Goal: Information Seeking & Learning: Compare options

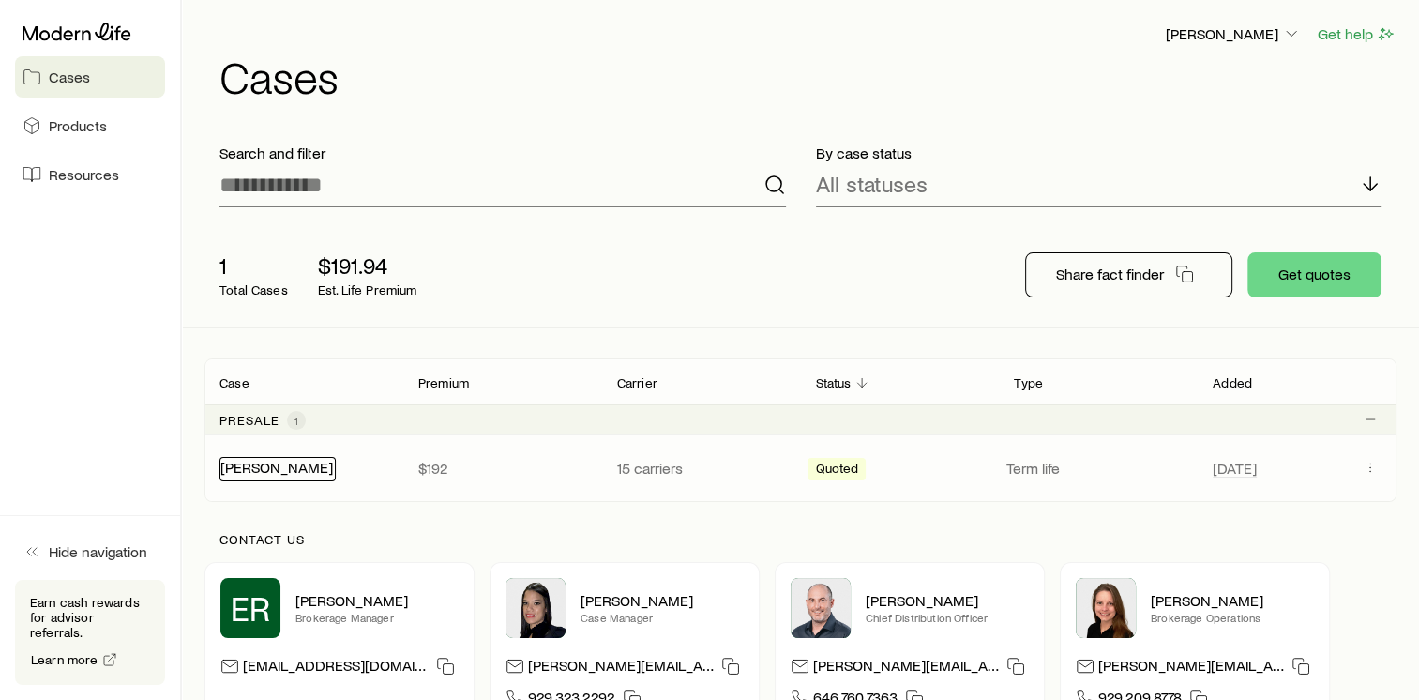
click at [304, 464] on link "[PERSON_NAME]" at bounding box center [276, 467] width 113 height 18
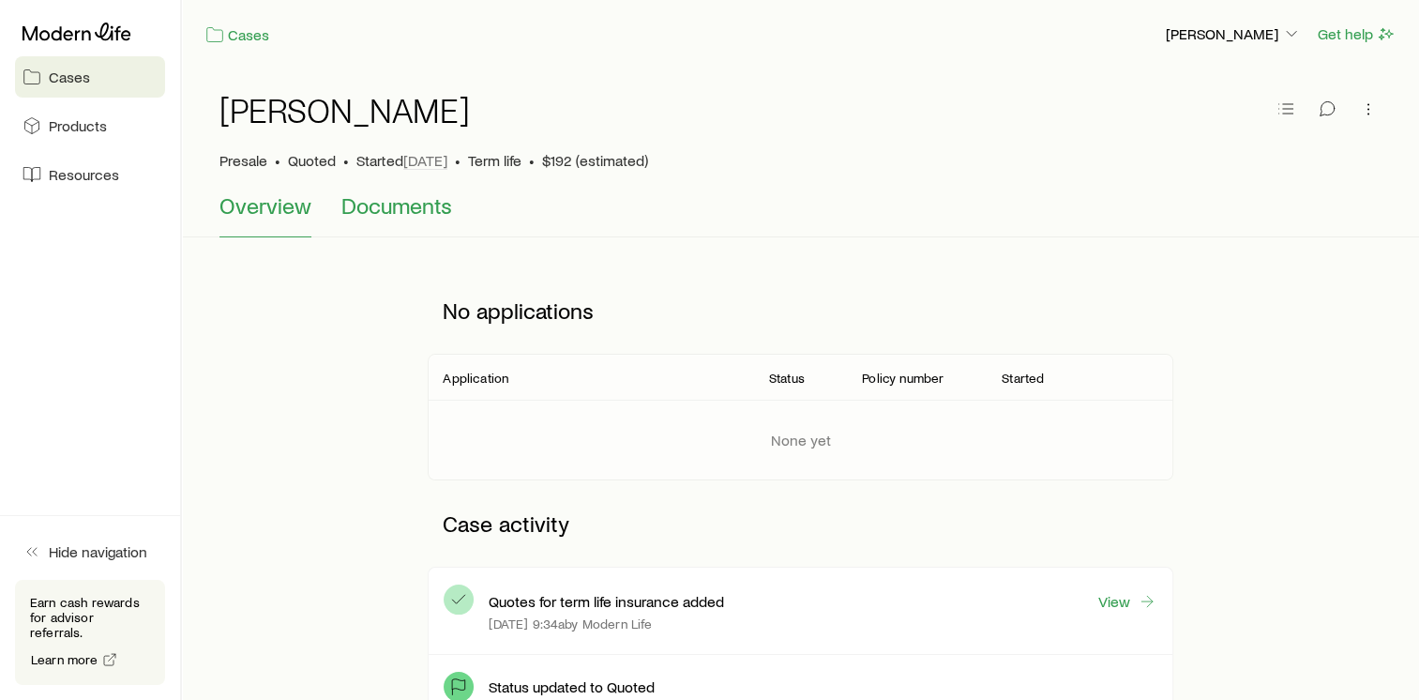
click at [383, 216] on span "Documents" at bounding box center [396, 205] width 111 height 26
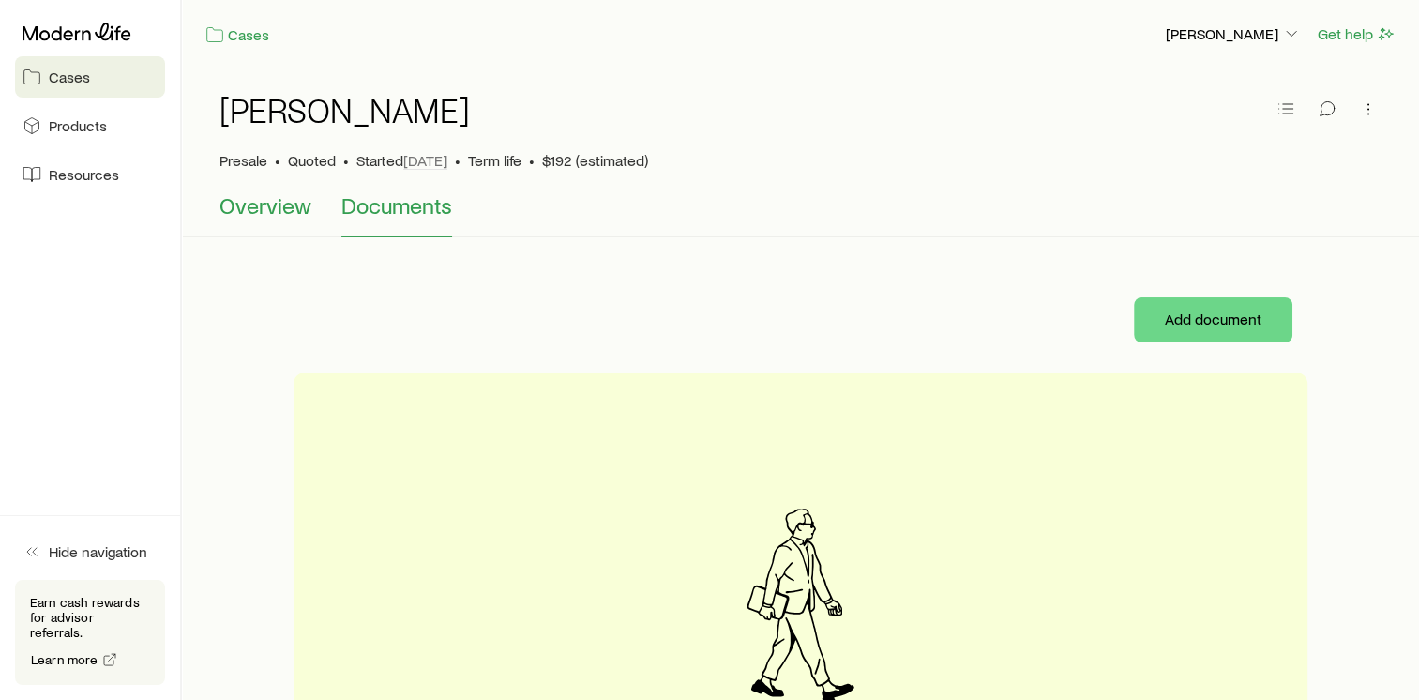
click at [285, 211] on span "Overview" at bounding box center [265, 205] width 92 height 26
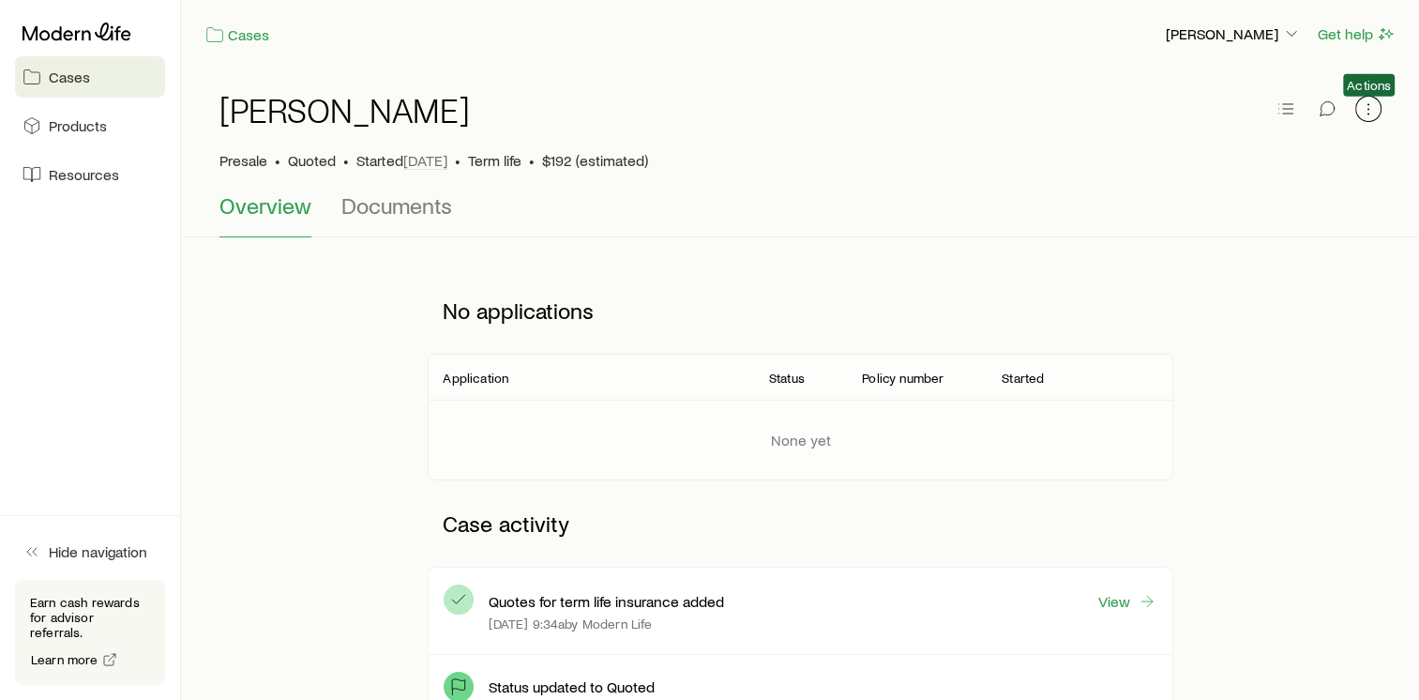
click at [1369, 107] on icon "button" at bounding box center [1368, 108] width 19 height 19
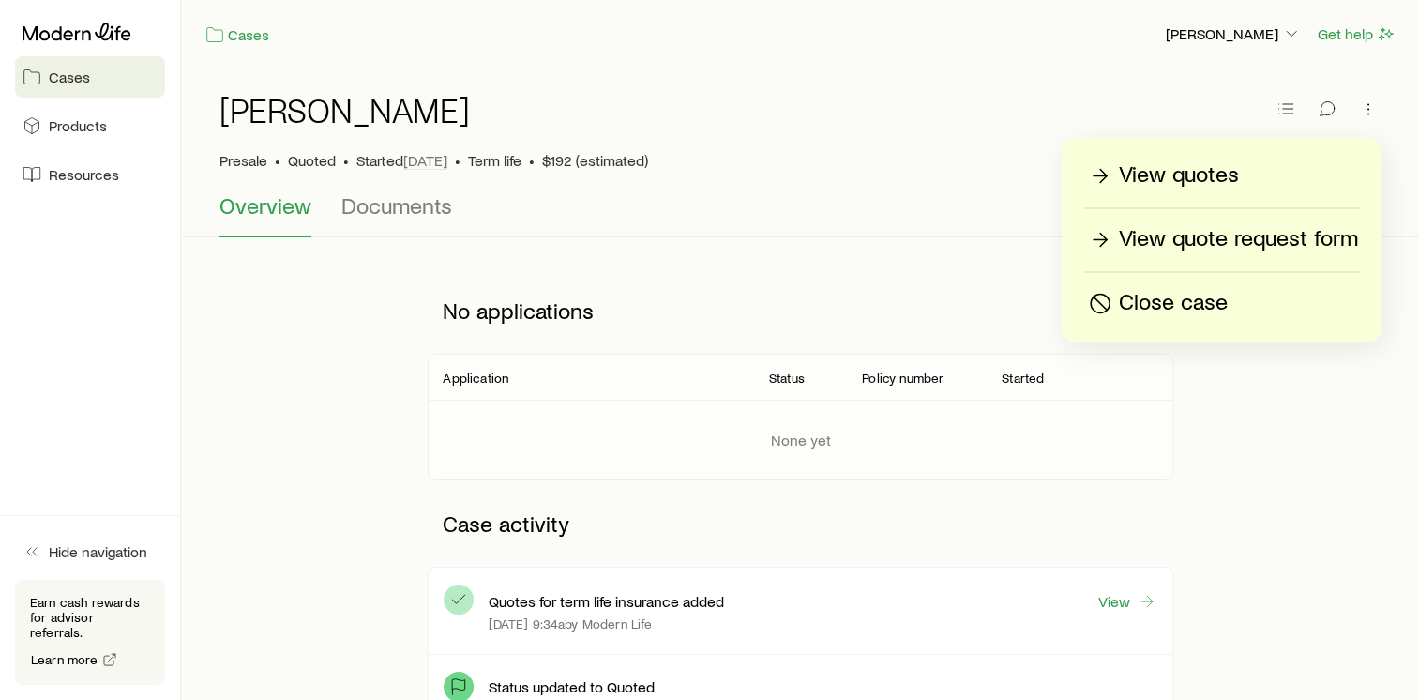
click at [1205, 179] on p "View quotes" at bounding box center [1179, 175] width 120 height 30
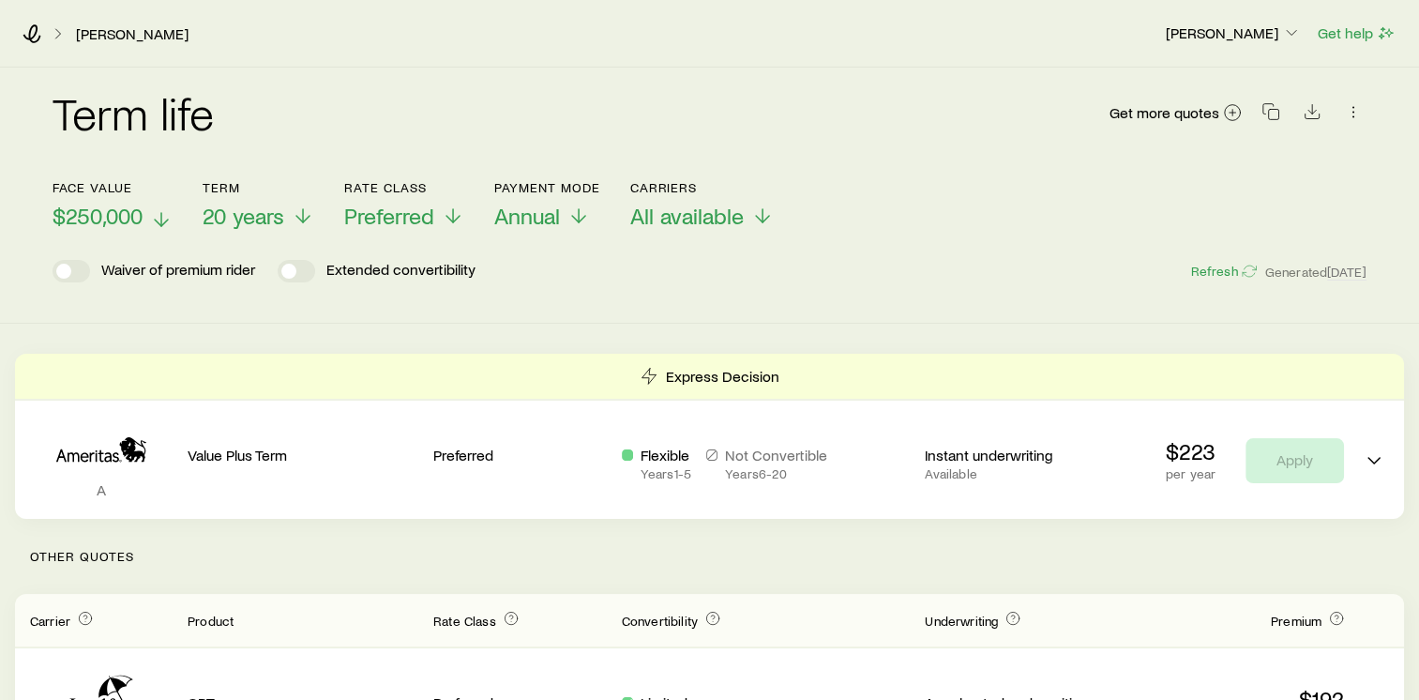
click at [139, 217] on span "$250,000" at bounding box center [98, 216] width 90 height 26
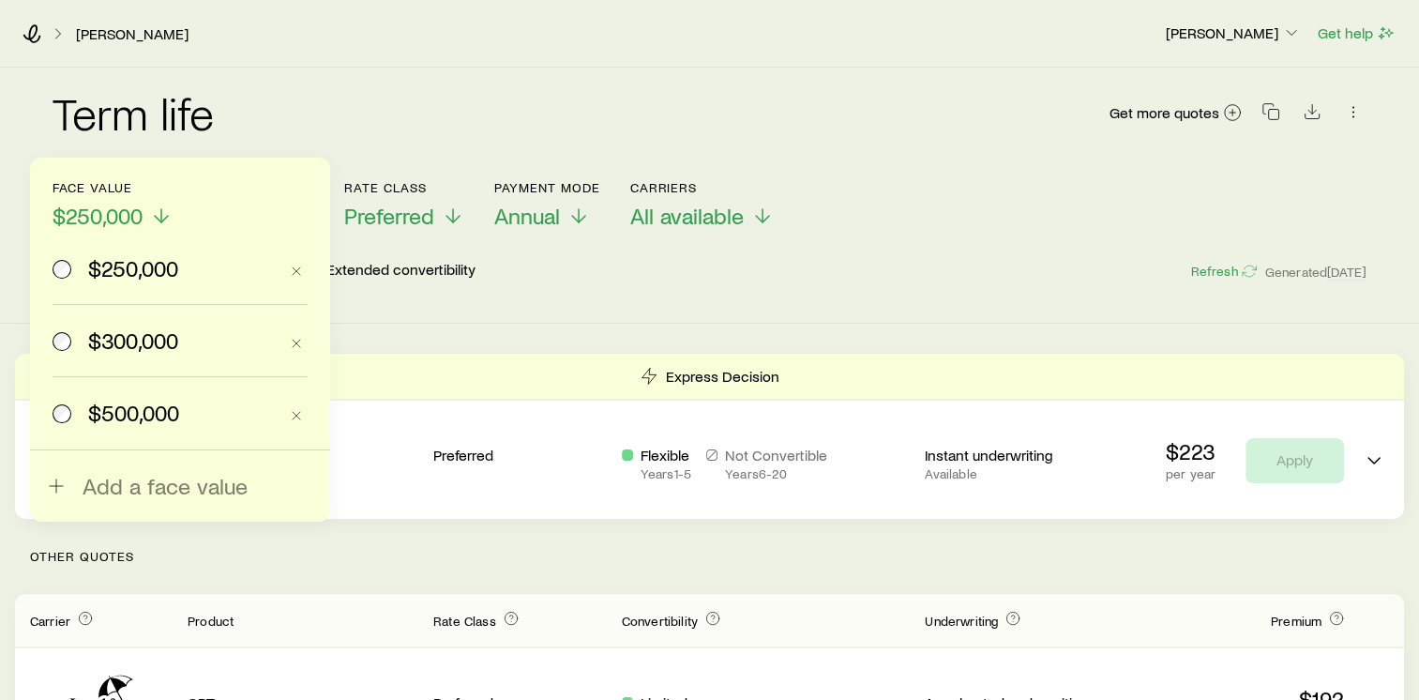
click at [131, 337] on span "$300,000" at bounding box center [133, 340] width 90 height 26
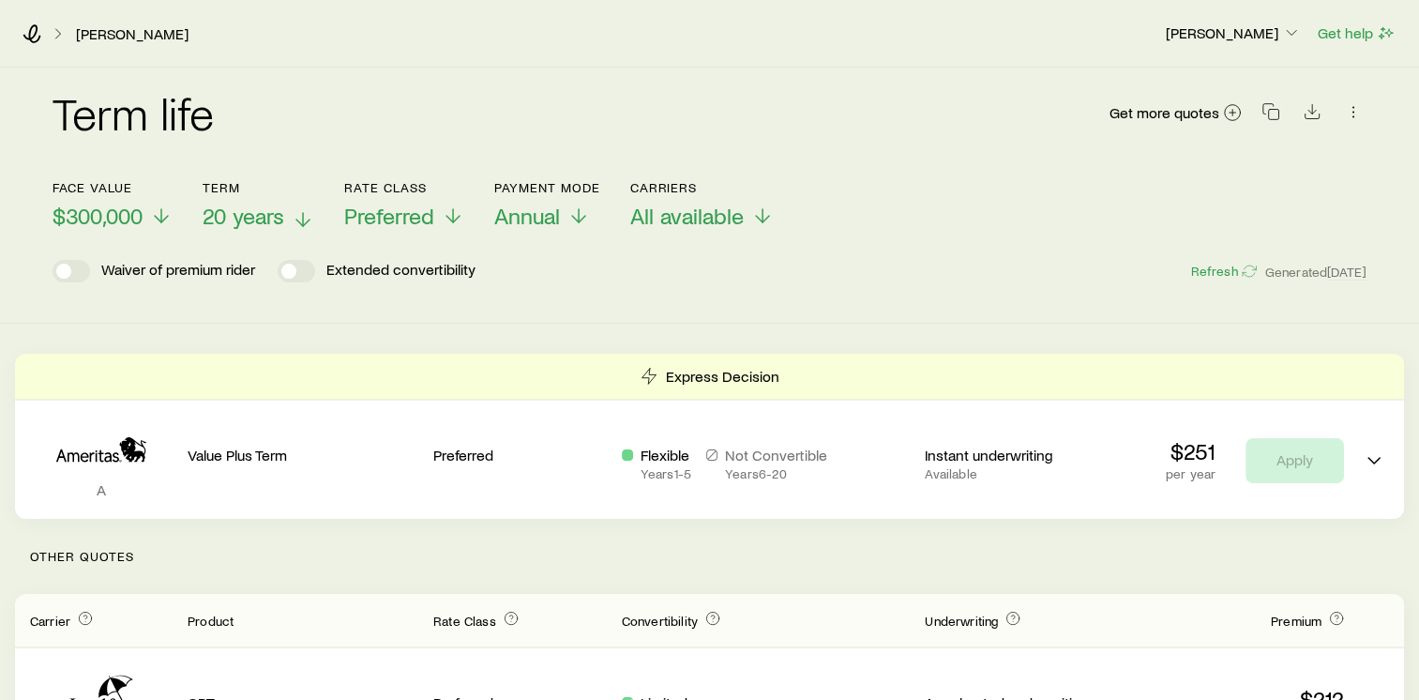
click at [269, 216] on span "20 years" at bounding box center [244, 216] width 82 height 26
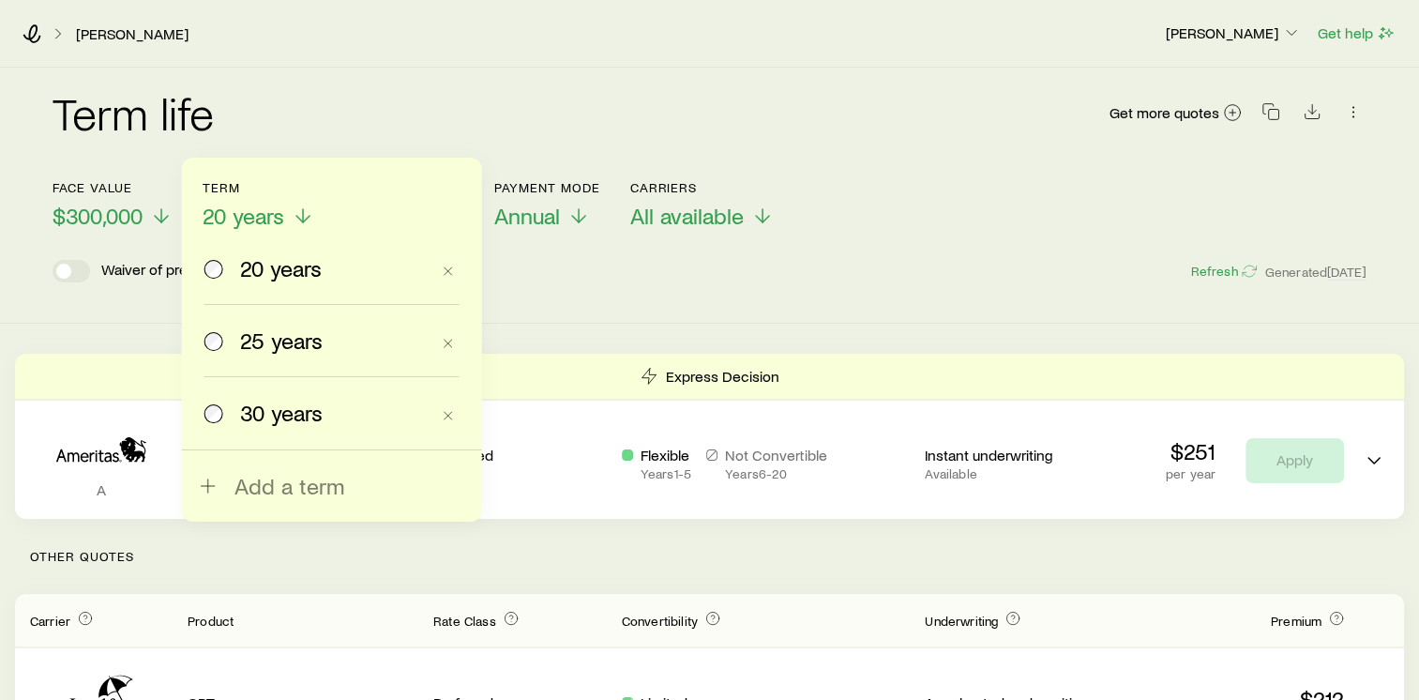
click at [300, 421] on span "30 years" at bounding box center [281, 413] width 83 height 26
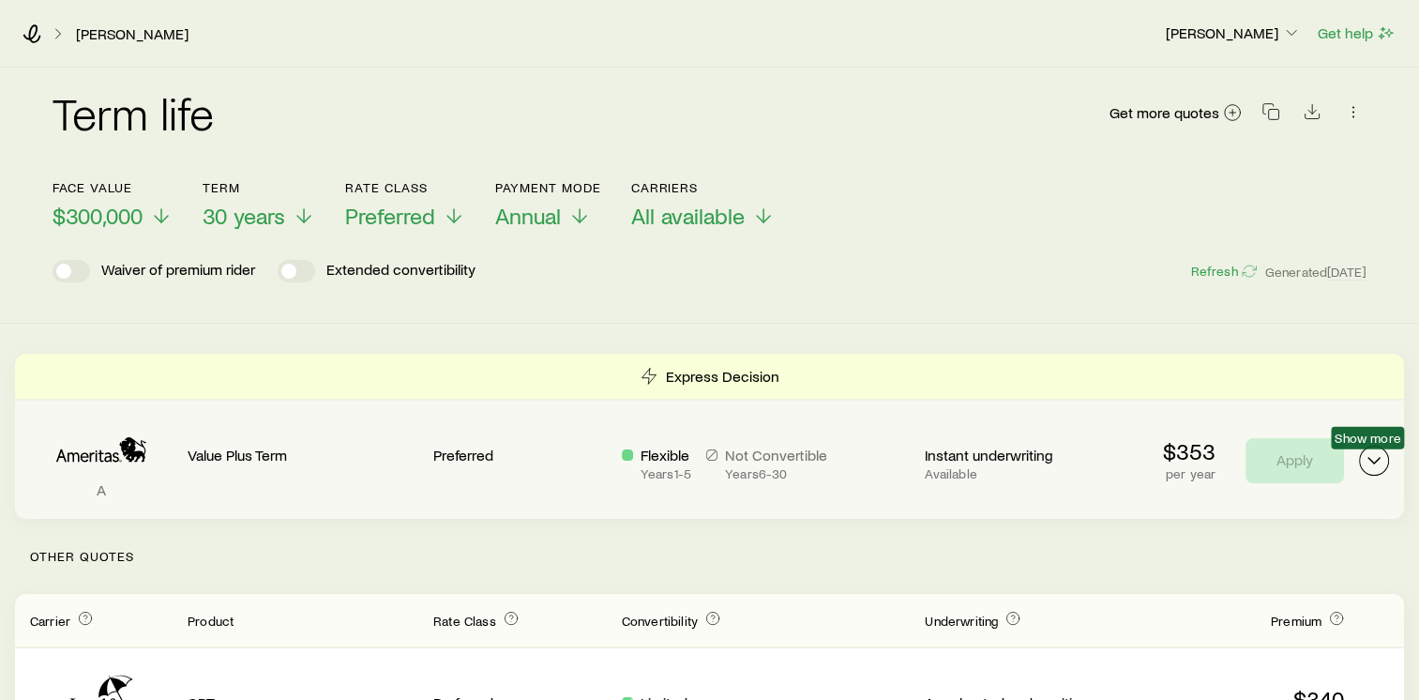
click at [1369, 464] on icon "Term quotes" at bounding box center [1374, 460] width 23 height 23
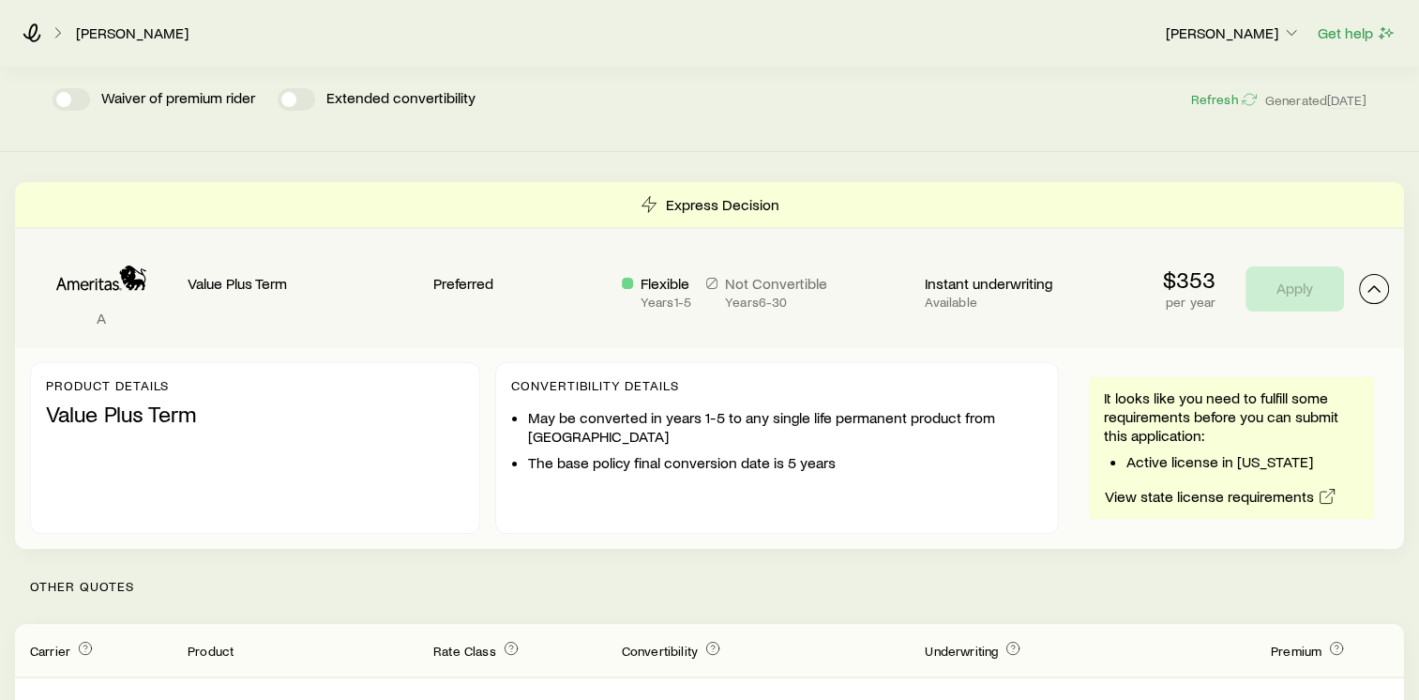
scroll to position [281, 0]
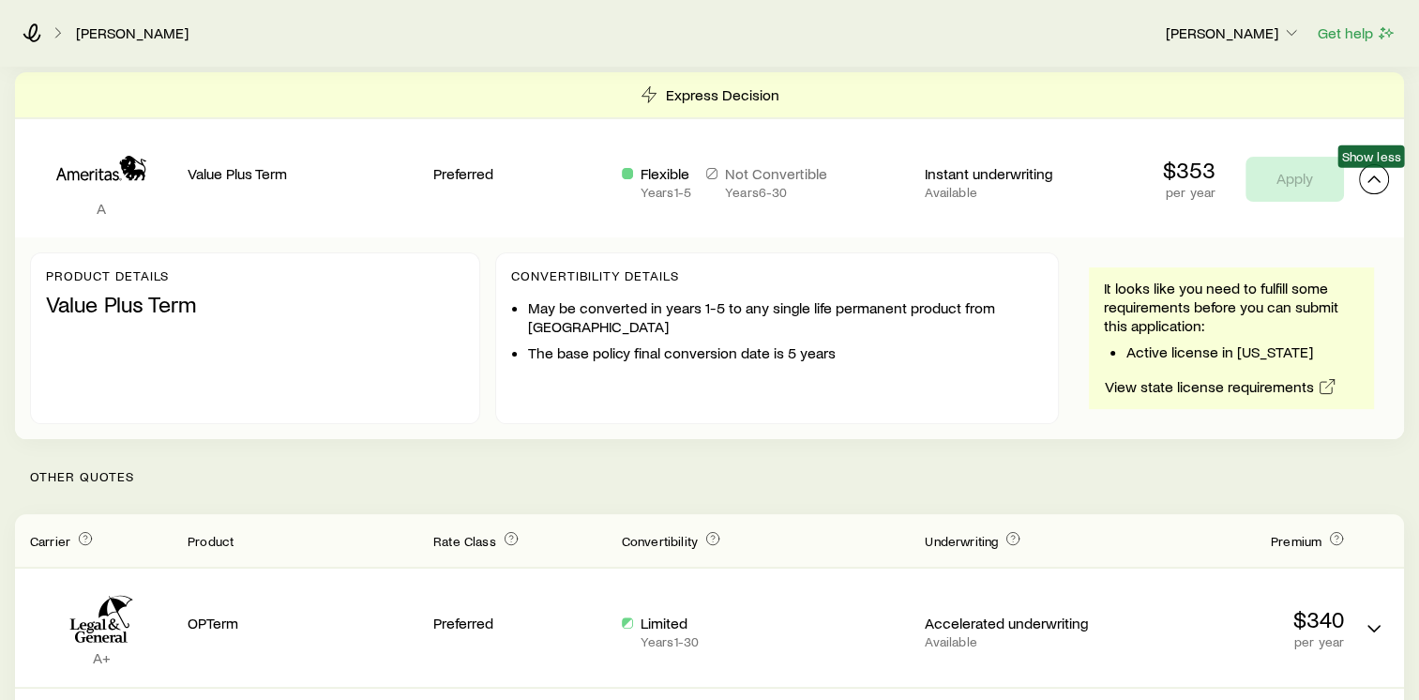
click at [1381, 183] on icon "Term quotes" at bounding box center [1374, 179] width 23 height 23
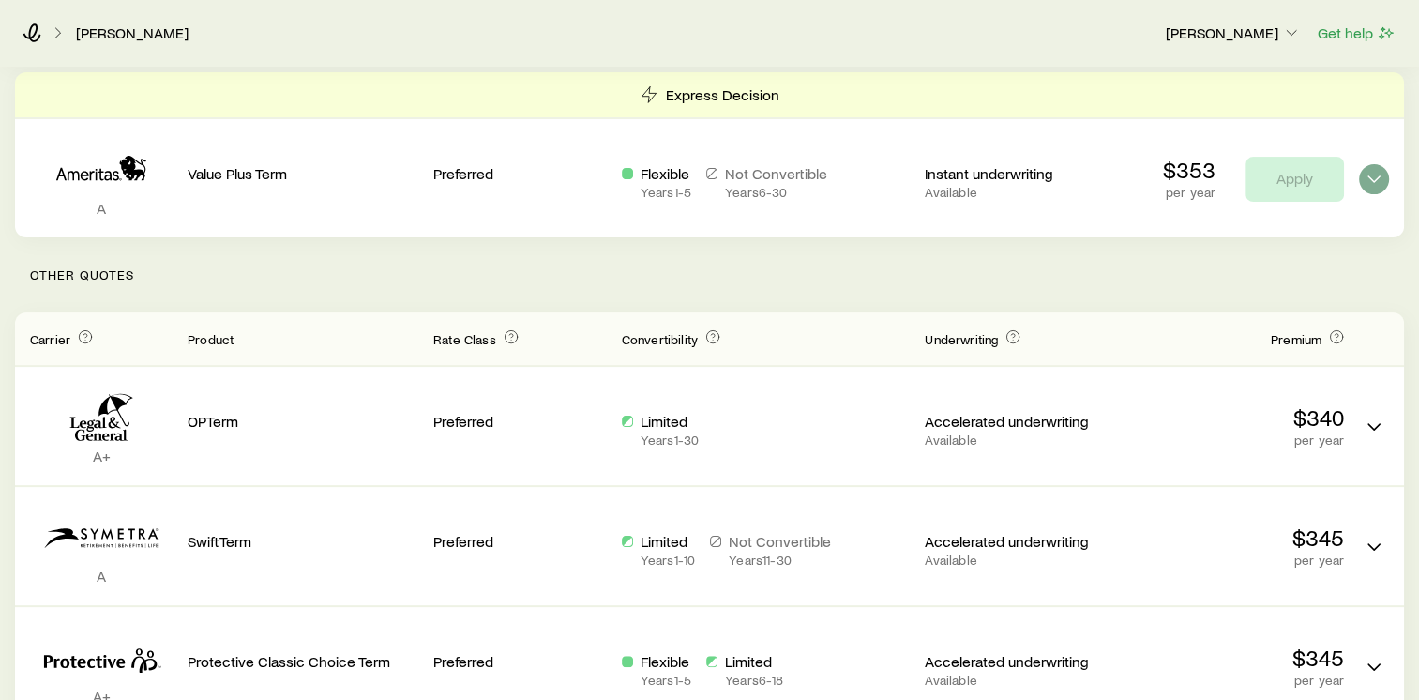
click at [465, 186] on div "Preferred" at bounding box center [520, 170] width 174 height 73
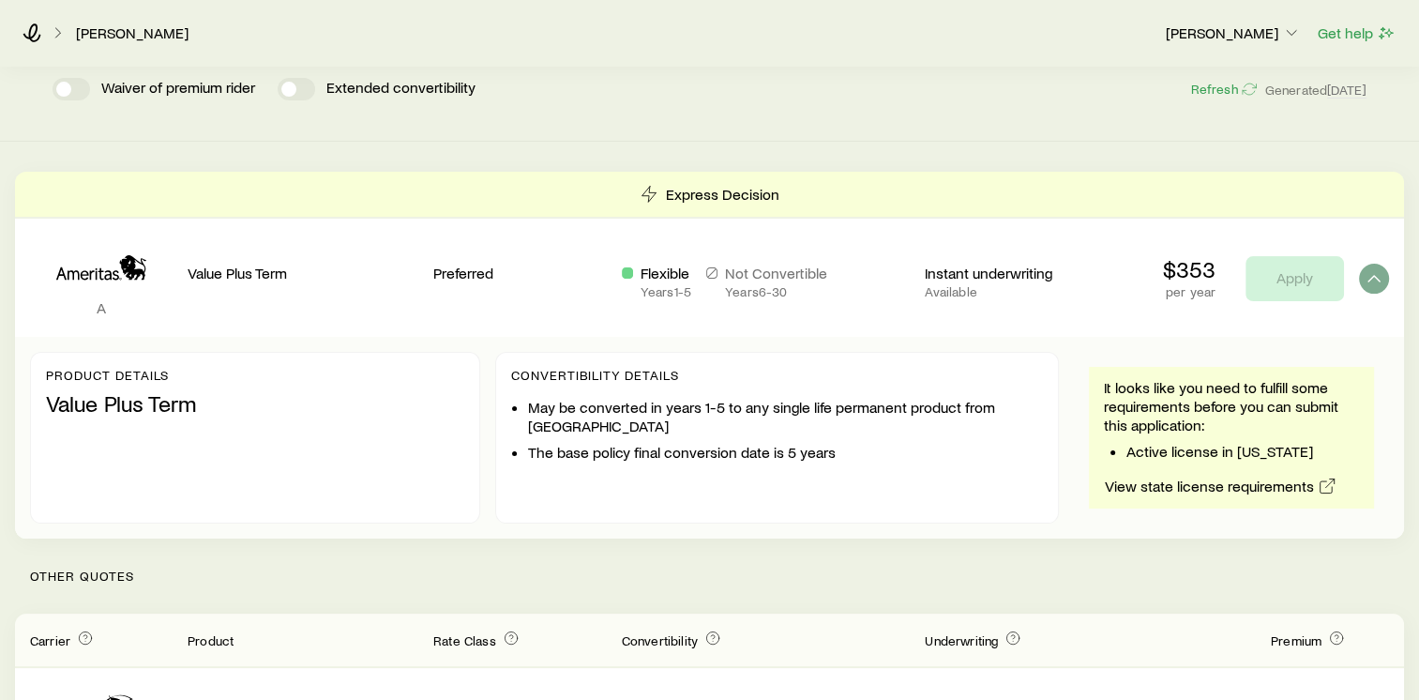
scroll to position [94, 0]
